Goal: Browse casually

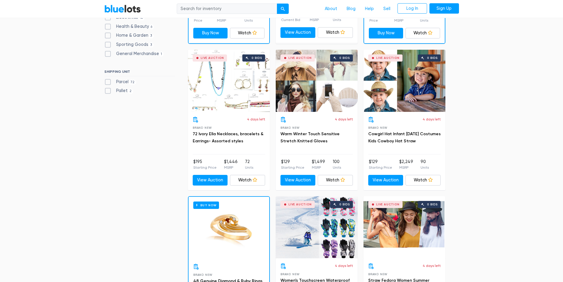
scroll to position [296, 0]
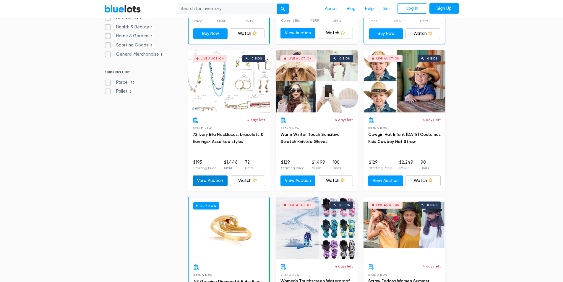
click at [207, 179] on link "View Auction" at bounding box center [210, 180] width 35 height 11
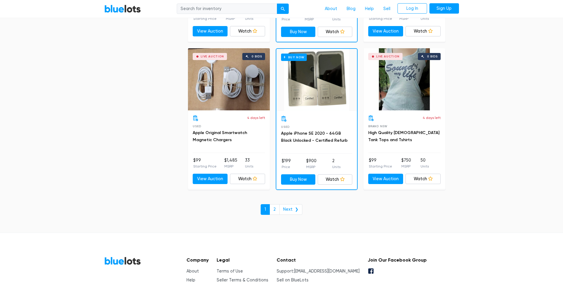
scroll to position [2483, 0]
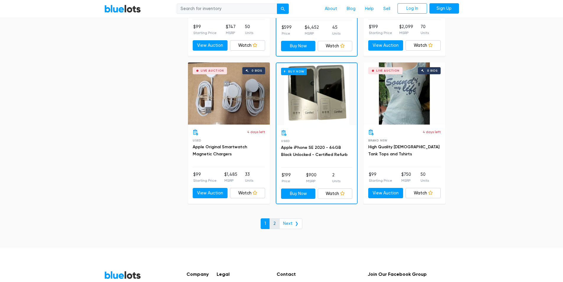
click at [273, 223] on link "2" at bounding box center [275, 223] width 10 height 11
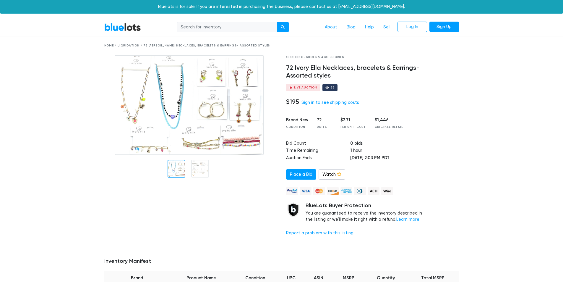
click at [220, 99] on img at bounding box center [189, 105] width 149 height 100
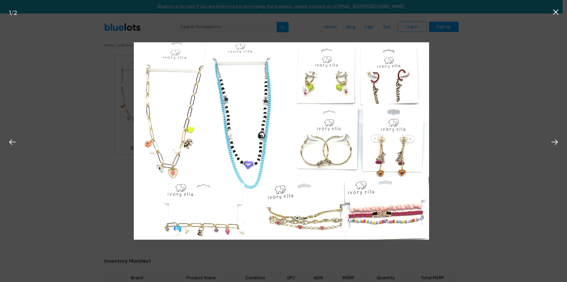
click at [555, 12] on icon at bounding box center [556, 12] width 9 height 9
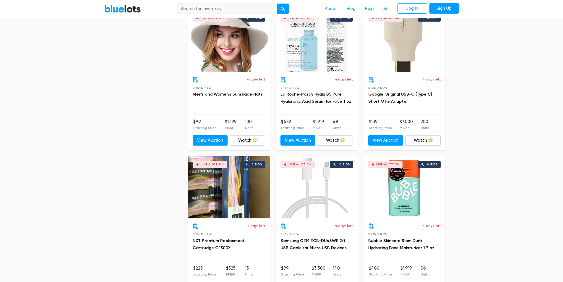
scroll to position [1360, 0]
